Goal: Task Accomplishment & Management: Manage account settings

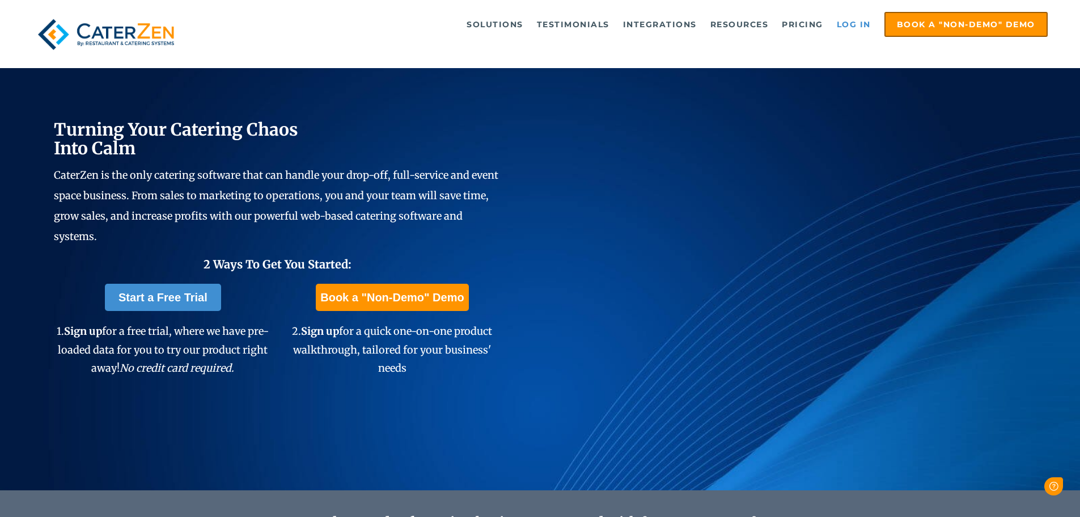
click at [841, 24] on link "Log in" at bounding box center [853, 24] width 45 height 23
click at [852, 20] on link "Log in" at bounding box center [853, 24] width 45 height 23
click at [846, 24] on link "Log in" at bounding box center [853, 24] width 45 height 23
